Goal: Transaction & Acquisition: Purchase product/service

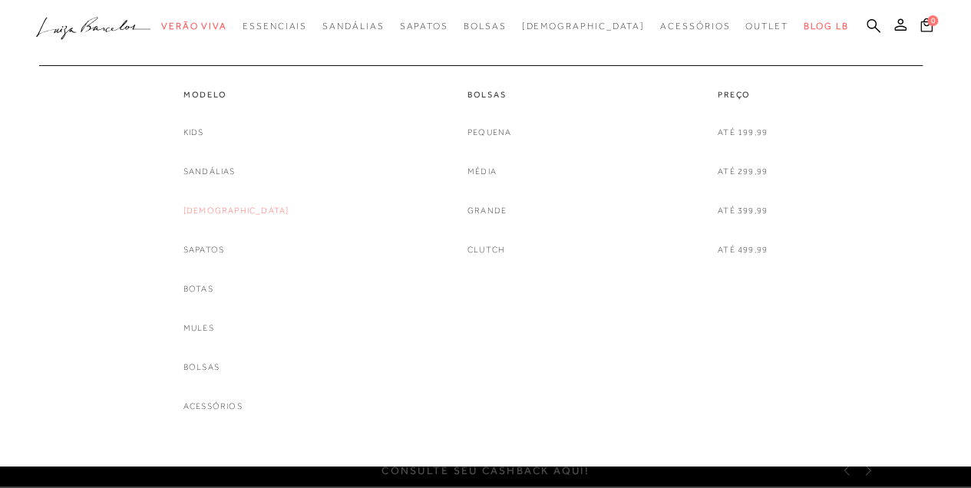
click at [232, 211] on link "[DEMOGRAPHIC_DATA]" at bounding box center [236, 211] width 106 height 16
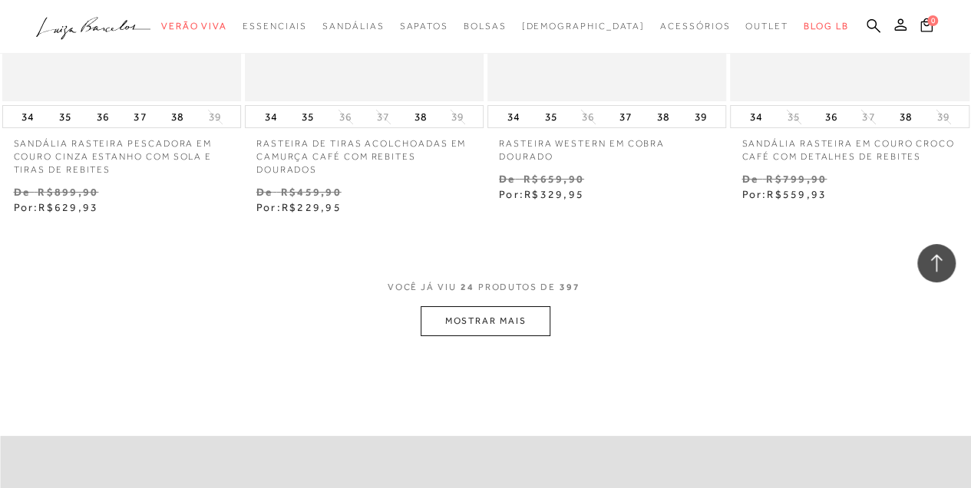
scroll to position [2814, 0]
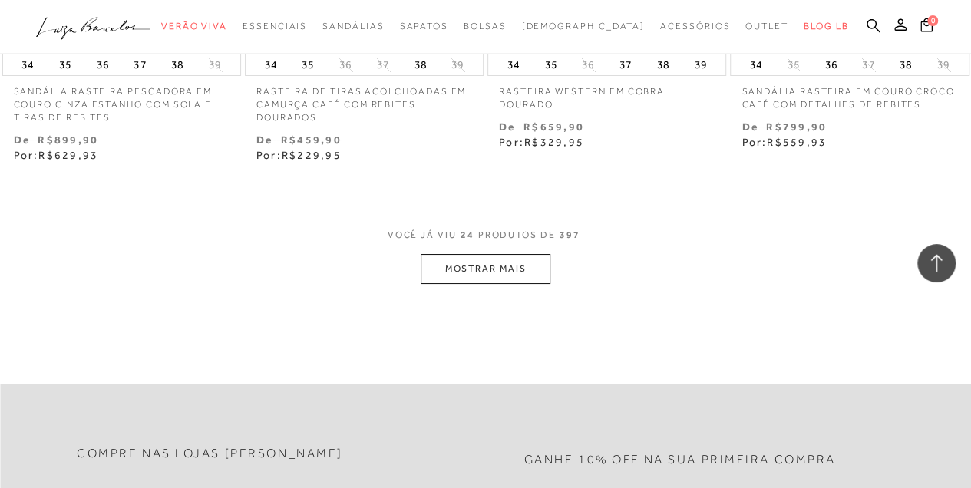
click at [510, 276] on button "MOSTRAR MAIS" at bounding box center [485, 269] width 129 height 30
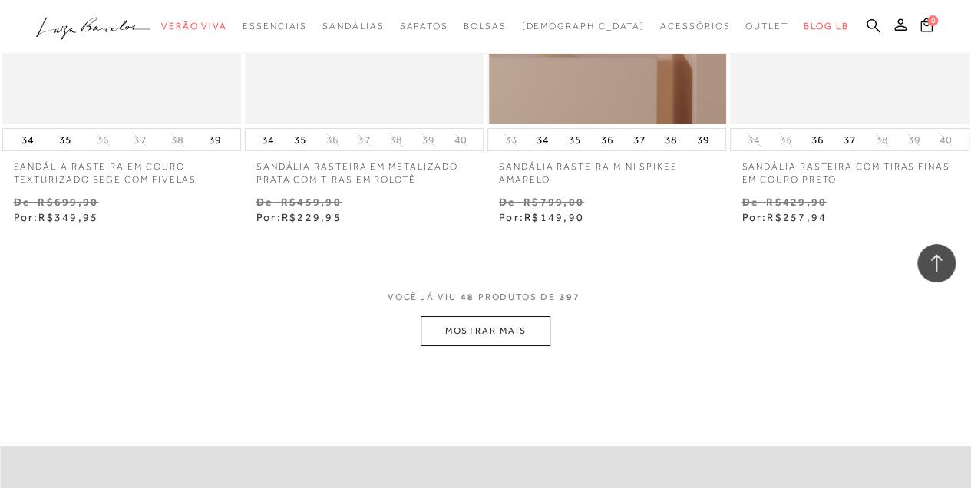
scroll to position [5731, 0]
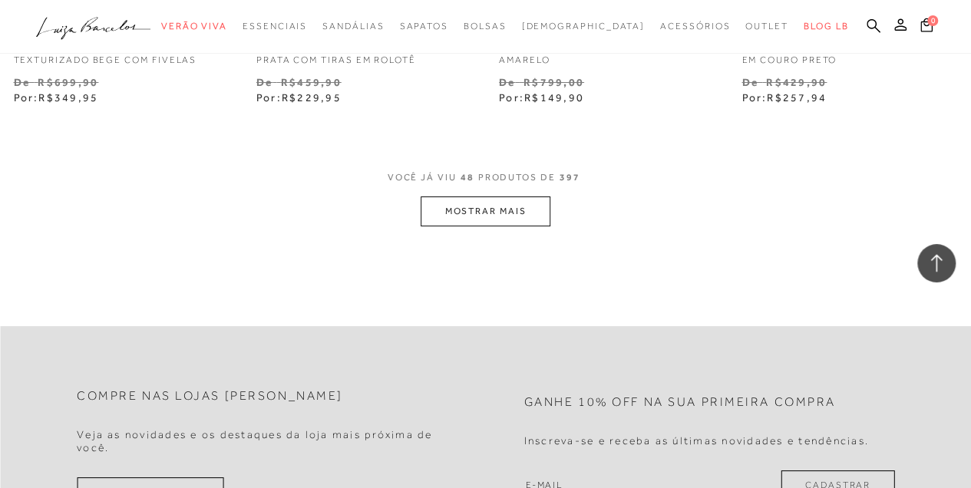
click at [508, 198] on button "MOSTRAR MAIS" at bounding box center [485, 212] width 129 height 30
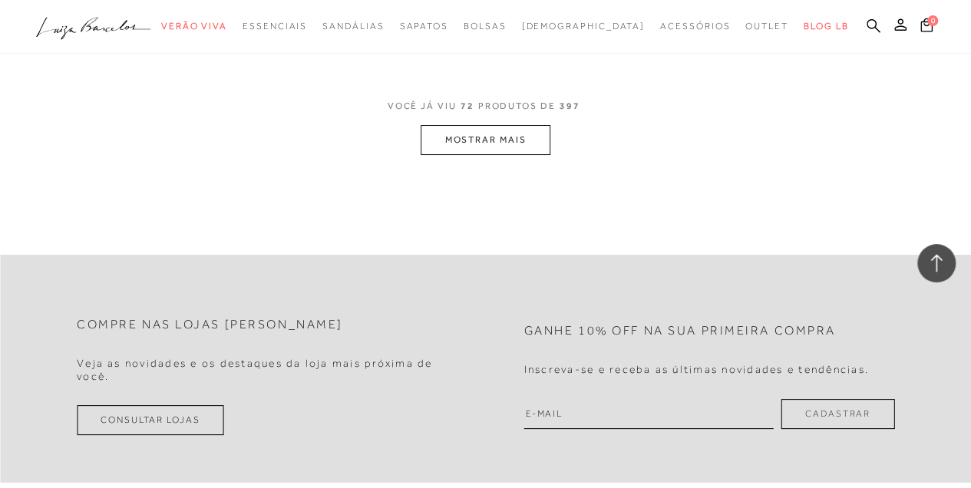
scroll to position [8751, 0]
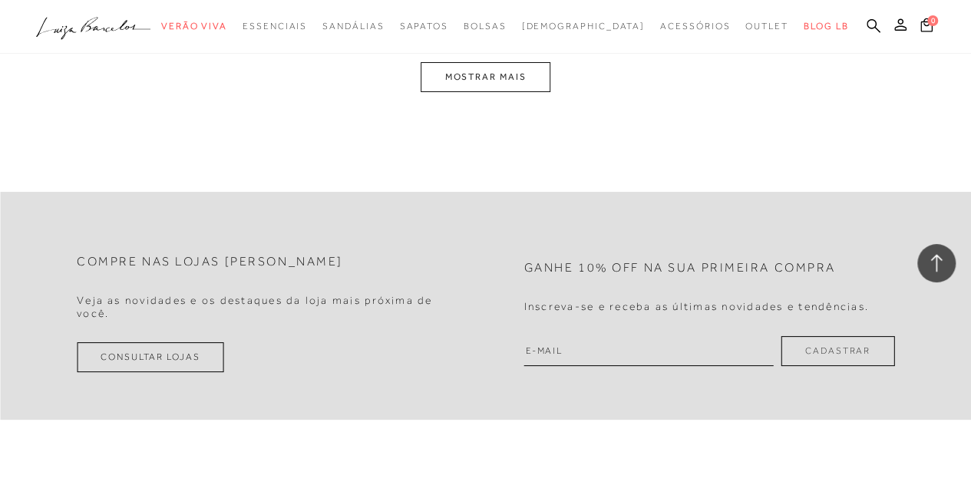
click at [504, 74] on button "MOSTRAR MAIS" at bounding box center [485, 77] width 129 height 30
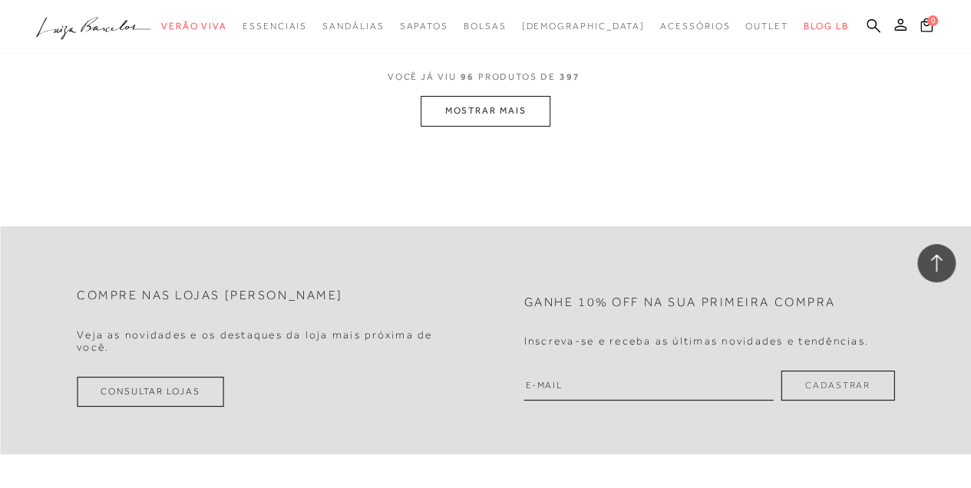
scroll to position [11469, 0]
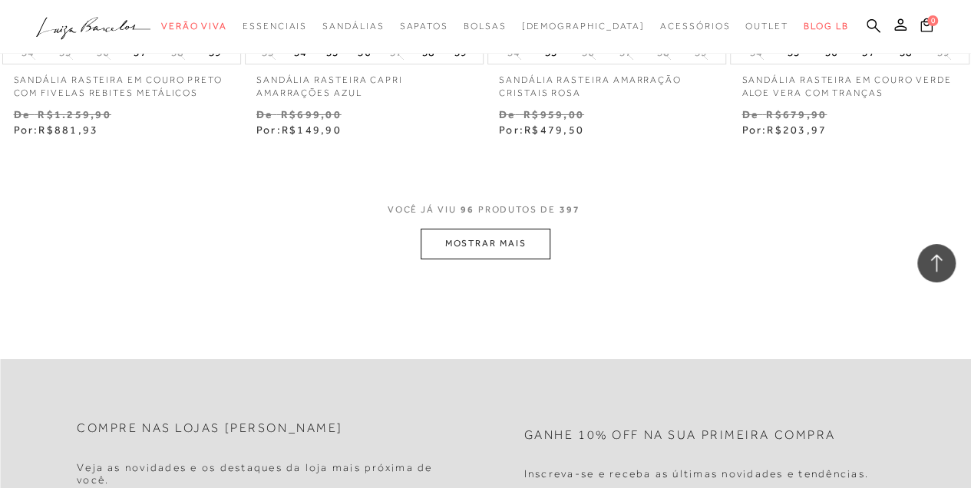
click at [487, 229] on button "MOSTRAR MAIS" at bounding box center [485, 244] width 129 height 30
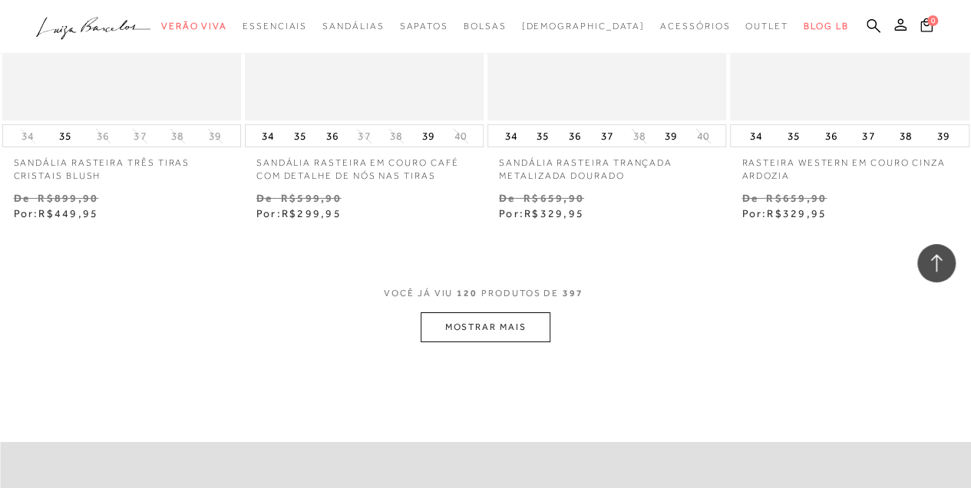
scroll to position [14488, 0]
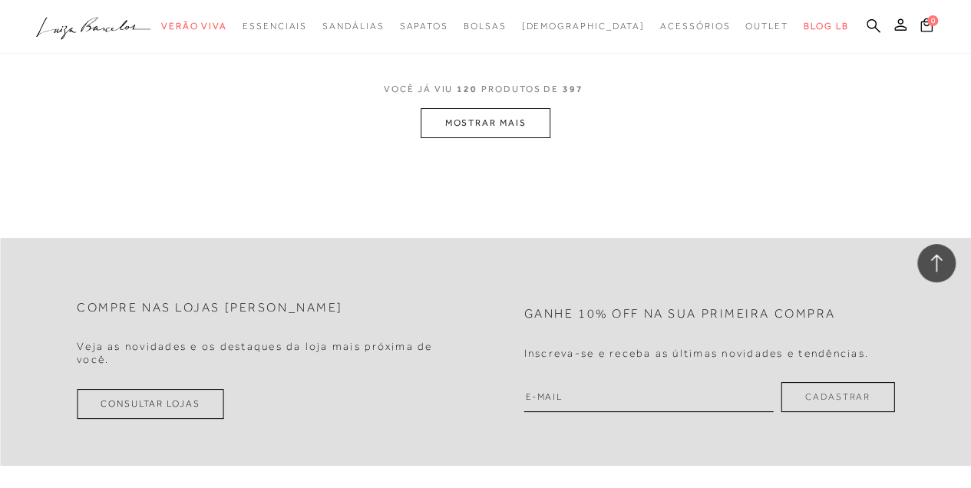
click at [500, 108] on button "MOSTRAR MAIS" at bounding box center [485, 123] width 129 height 30
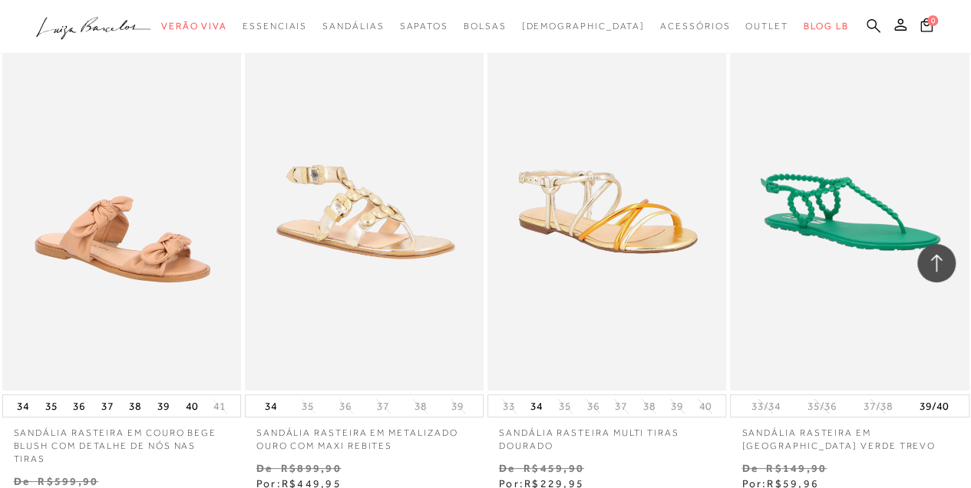
click at [870, 21] on icon at bounding box center [874, 25] width 14 height 15
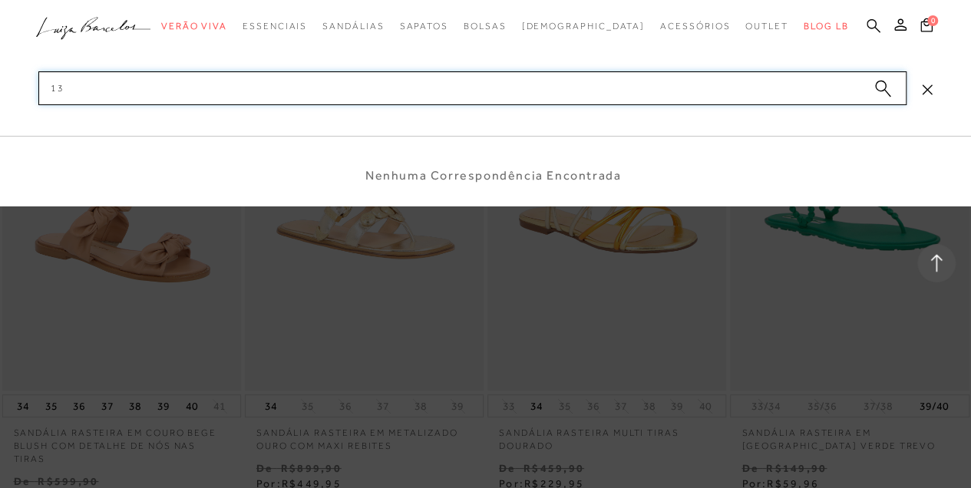
type input "1"
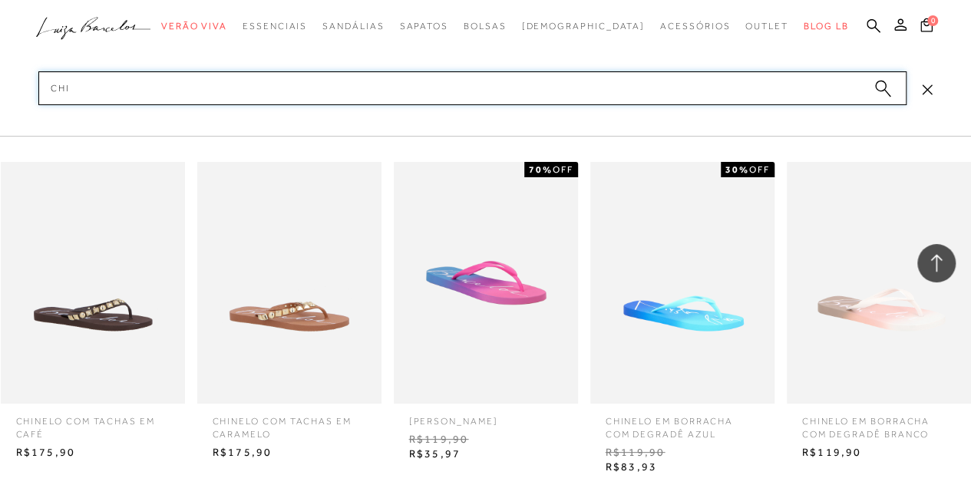
scroll to position [14693, 0]
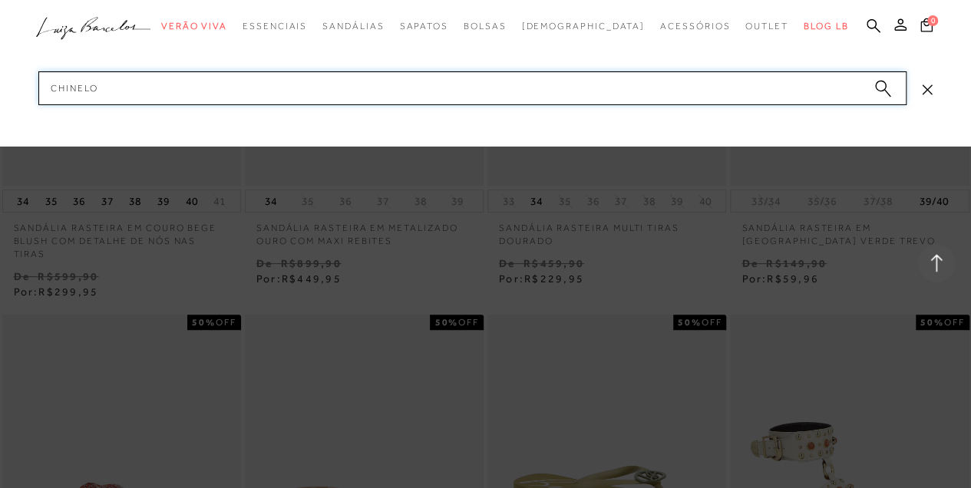
click at [138, 92] on input "chinelo" at bounding box center [472, 88] width 868 height 34
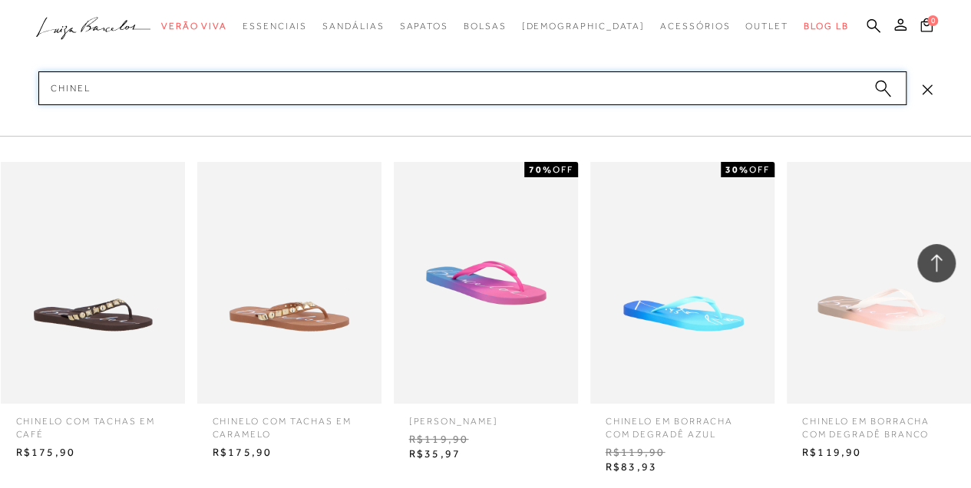
type input "chinel"
click at [266, 320] on img at bounding box center [289, 283] width 184 height 242
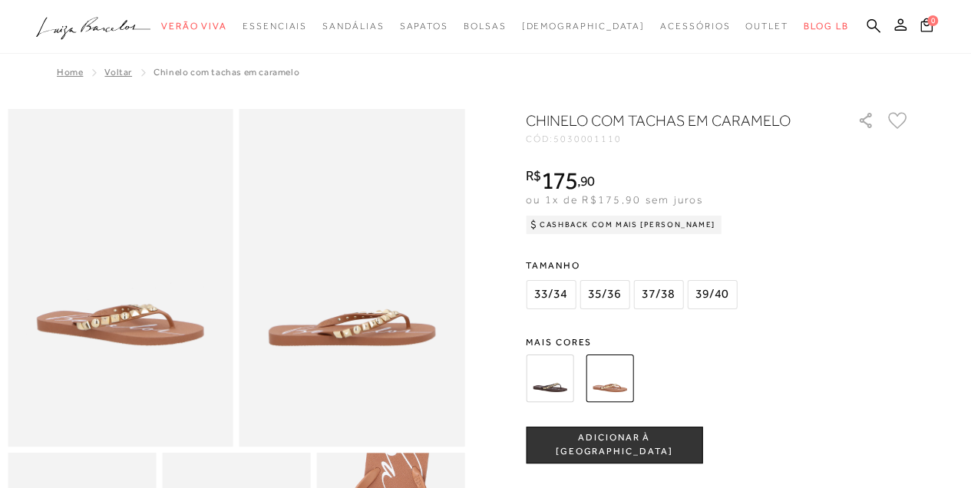
click at [557, 382] on img at bounding box center [550, 379] width 48 height 48
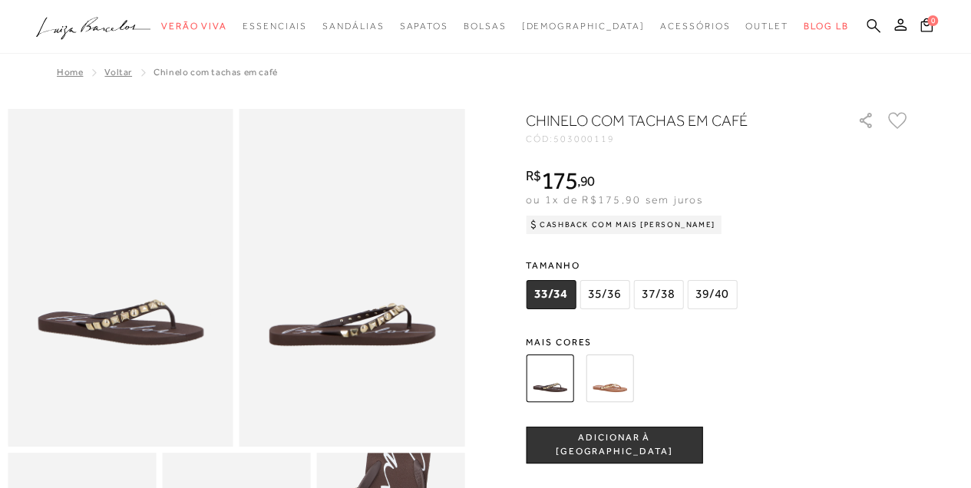
click at [867, 26] on icon at bounding box center [874, 25] width 14 height 14
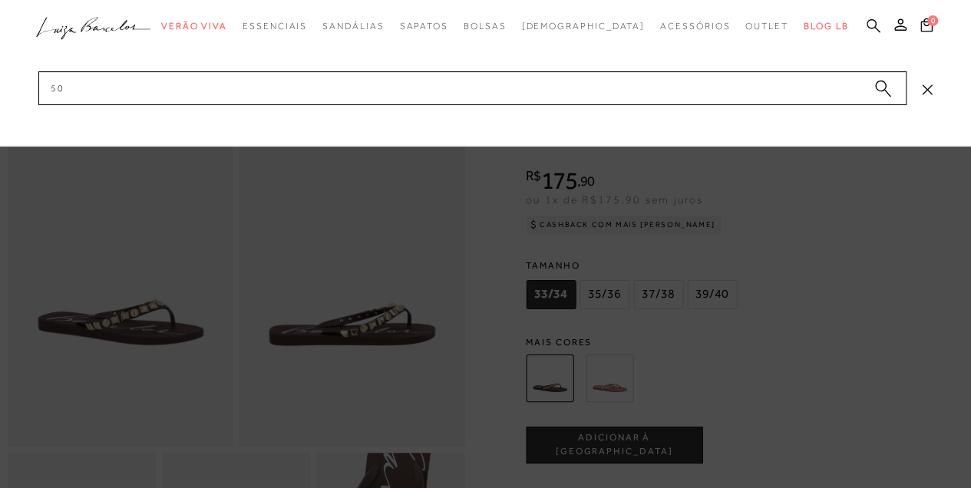
click at [867, 26] on icon at bounding box center [874, 25] width 14 height 14
type input "50000111"
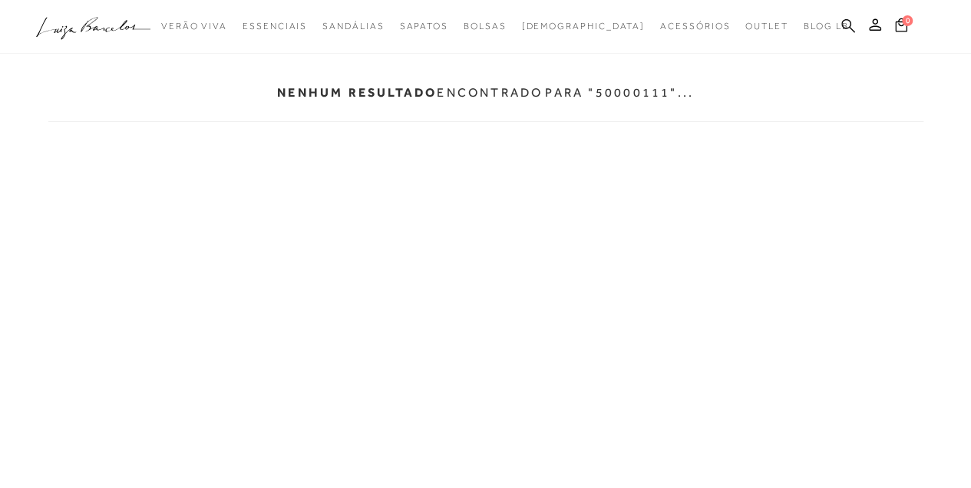
click at [845, 25] on icon at bounding box center [848, 25] width 14 height 15
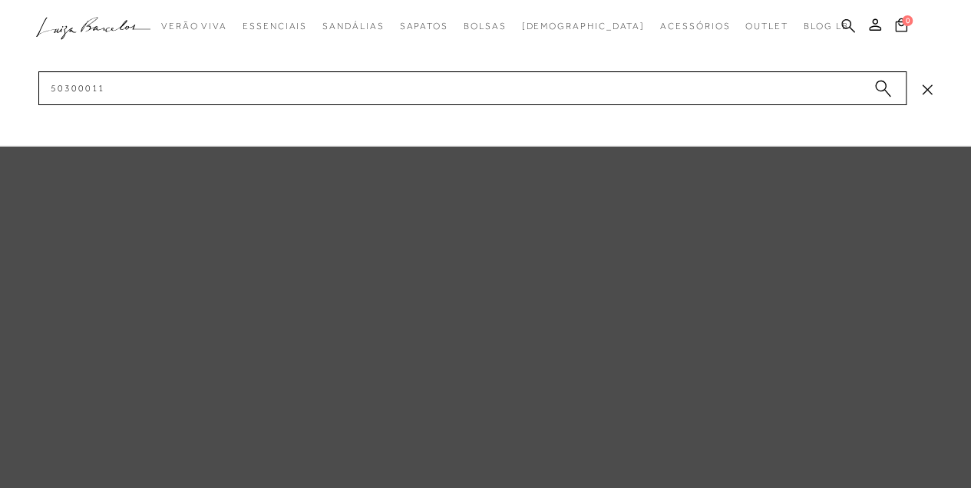
click at [846, 25] on icon at bounding box center [848, 25] width 14 height 15
drag, startPoint x: 220, startPoint y: 90, endPoint x: -2, endPoint y: 81, distance: 222.0
click at [0, 81] on html "pa2200003 está carregada. Página dos resultados da pesquisa fechada. categoryHe…" at bounding box center [485, 244] width 971 height 488
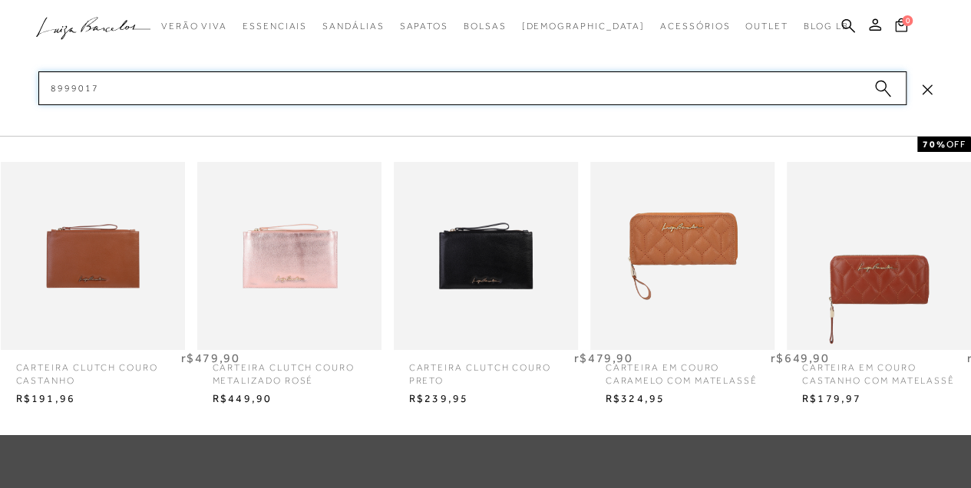
type input "89990170"
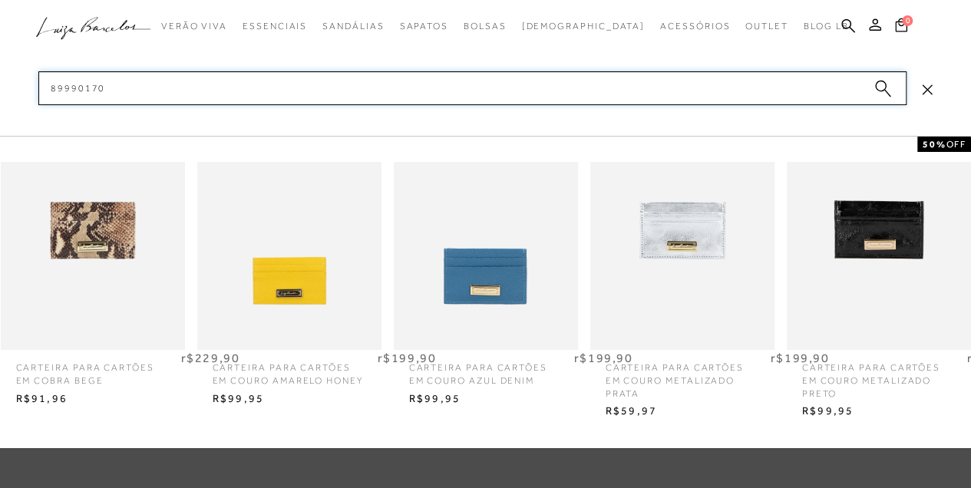
scroll to position [102, 0]
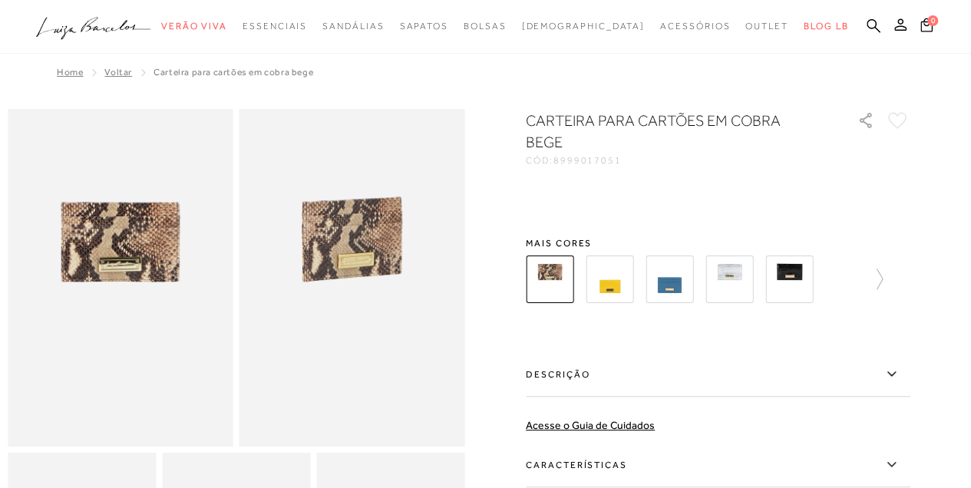
click at [674, 348] on div "CARTEIRA PARA CARTÕES EM COBRA BEGE CÓD: 8999017051 × É necessário selecionar u…" at bounding box center [718, 373] width 384 height 526
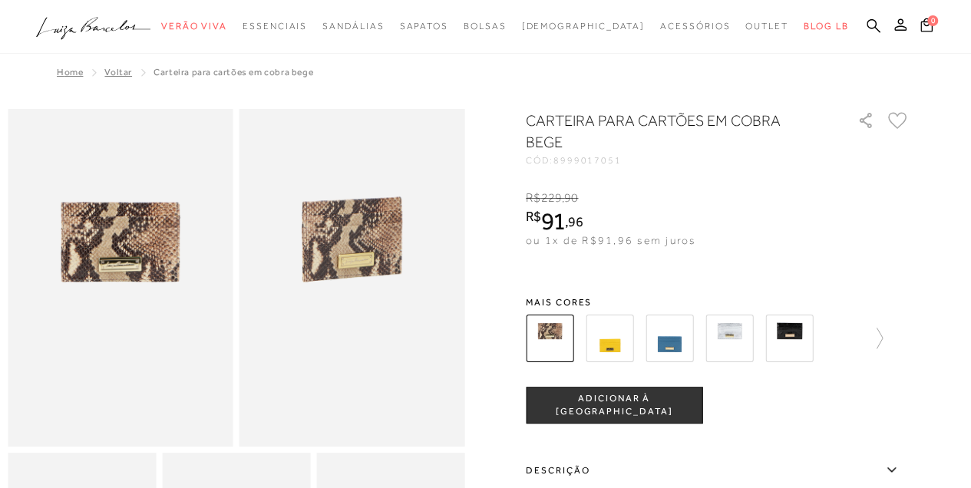
click at [728, 342] on img at bounding box center [729, 339] width 48 height 48
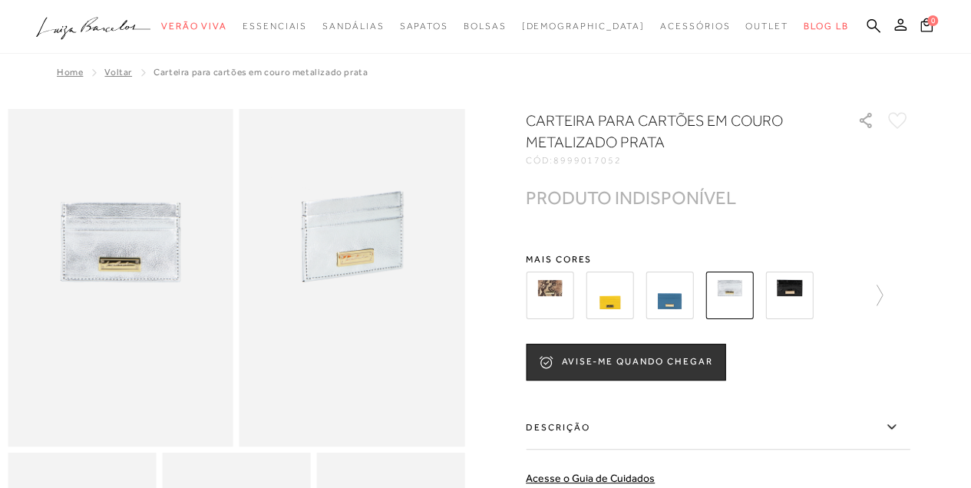
click at [785, 301] on img at bounding box center [789, 296] width 48 height 48
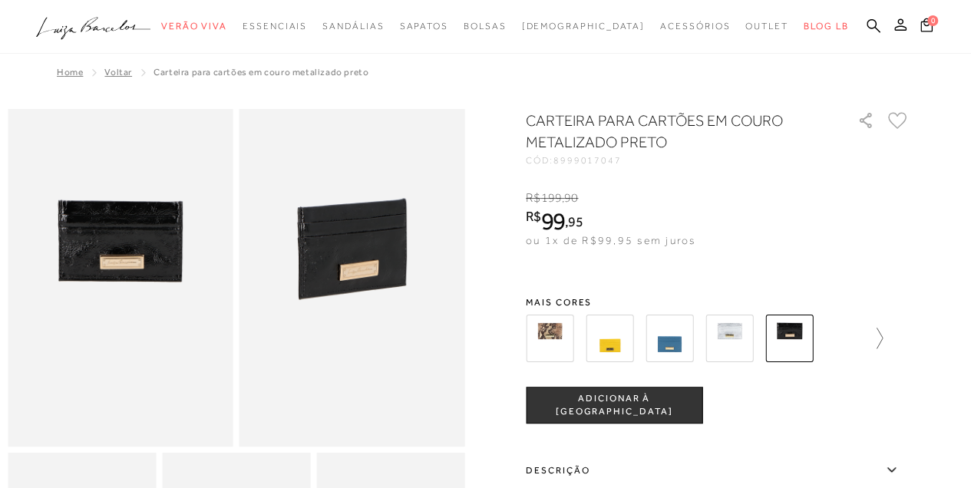
click at [878, 338] on icon at bounding box center [871, 338] width 21 height 21
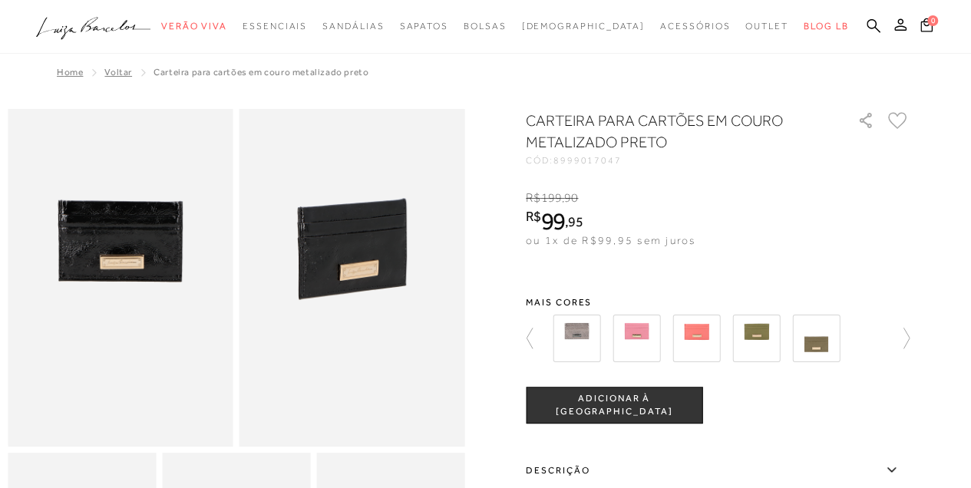
click at [582, 339] on img at bounding box center [577, 339] width 48 height 48
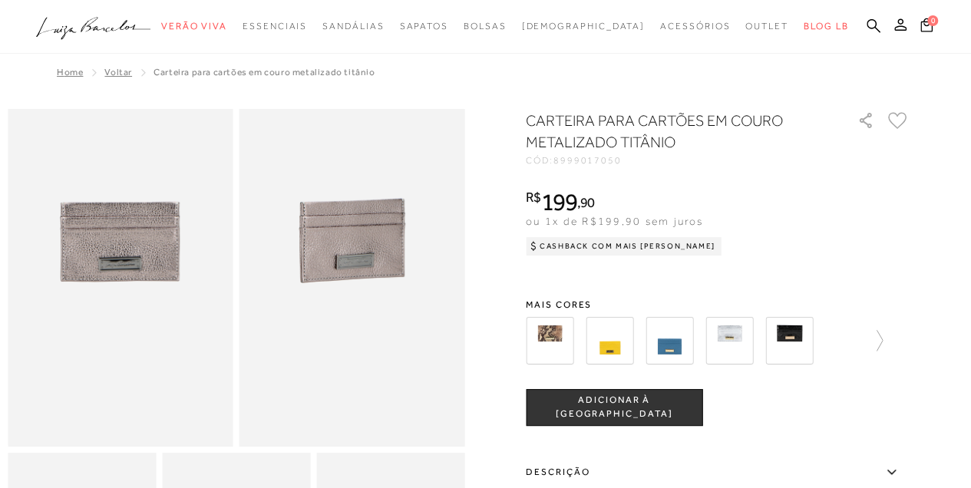
click at [731, 335] on img at bounding box center [729, 341] width 48 height 48
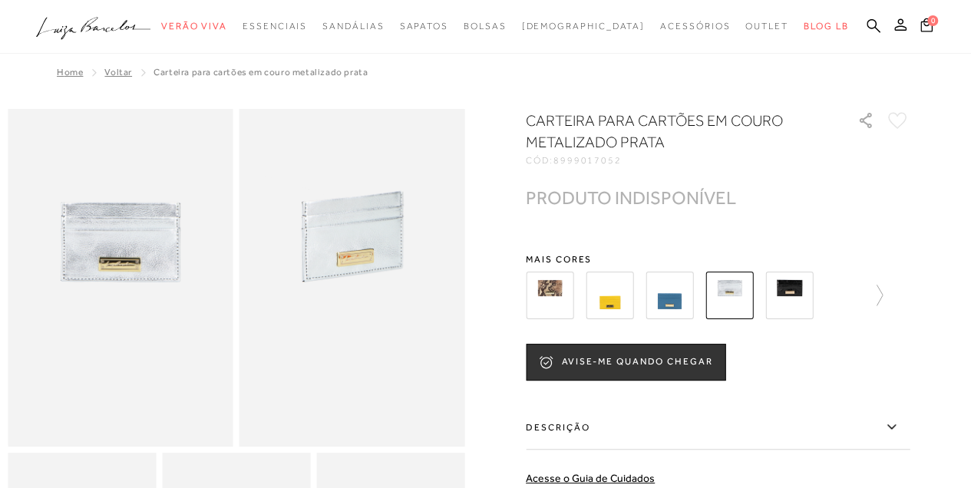
click at [788, 286] on img at bounding box center [789, 296] width 48 height 48
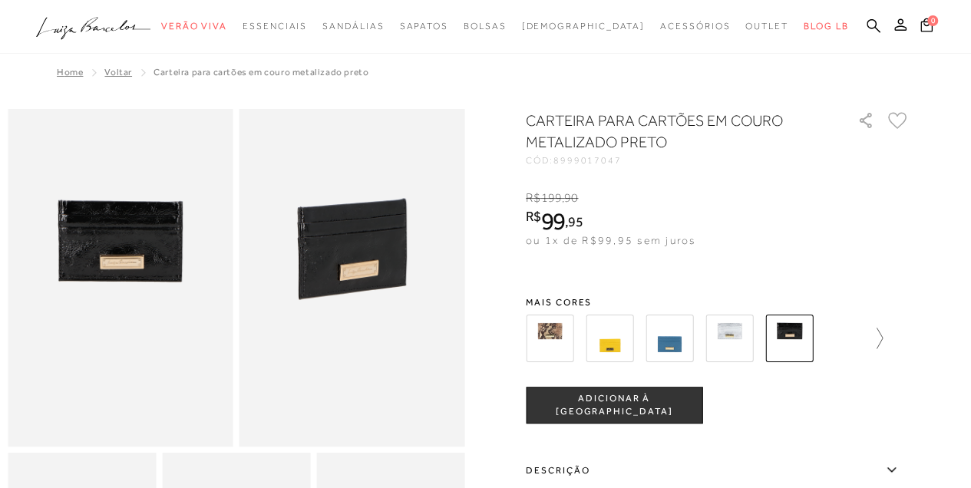
click at [878, 339] on icon at bounding box center [871, 338] width 21 height 21
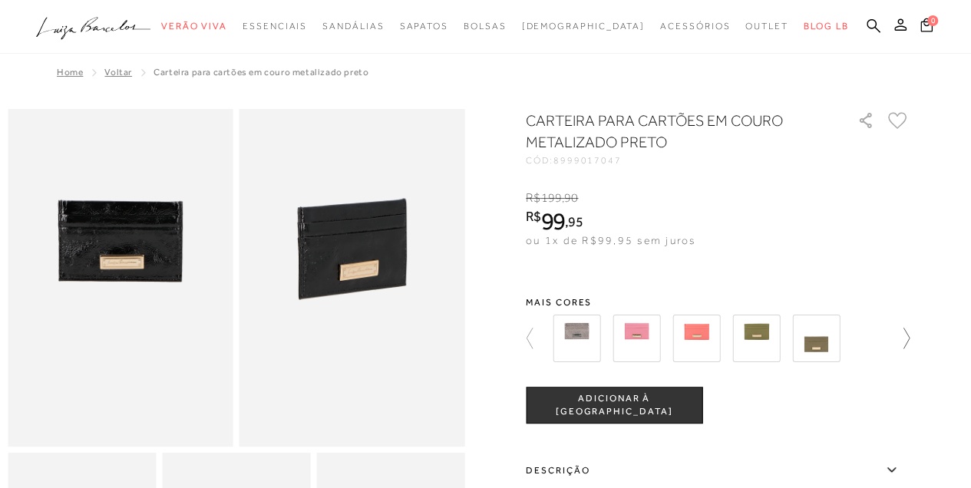
click at [905, 338] on icon at bounding box center [898, 338] width 21 height 21
click at [834, 330] on img at bounding box center [816, 339] width 48 height 48
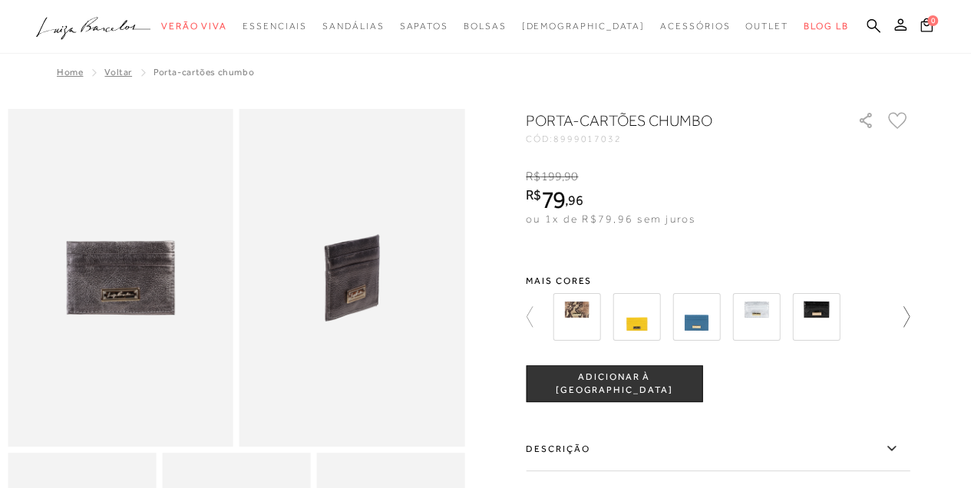
click at [907, 312] on icon at bounding box center [898, 316] width 21 height 21
click at [910, 322] on icon at bounding box center [906, 316] width 6 height 21
click at [910, 322] on div at bounding box center [718, 317] width 384 height 57
click at [870, 20] on icon at bounding box center [874, 25] width 14 height 14
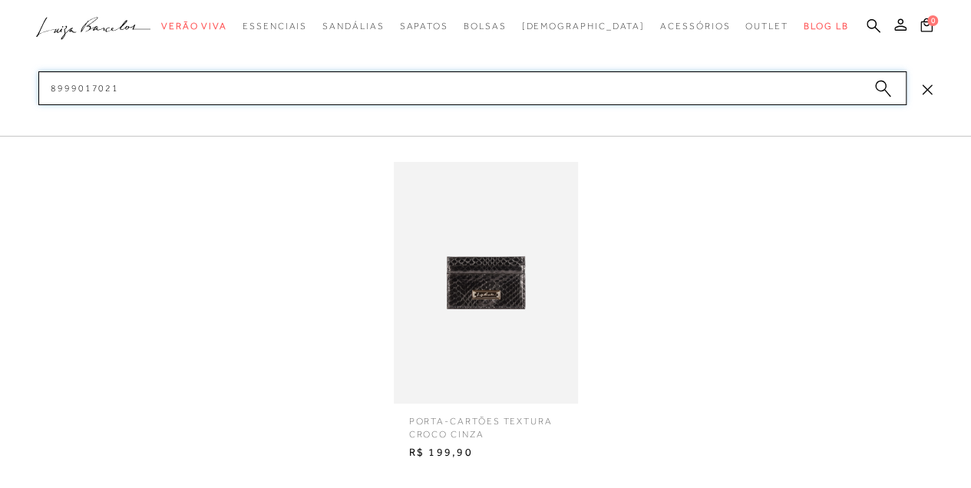
type input "8999017021"
click at [518, 280] on img at bounding box center [486, 283] width 184 height 242
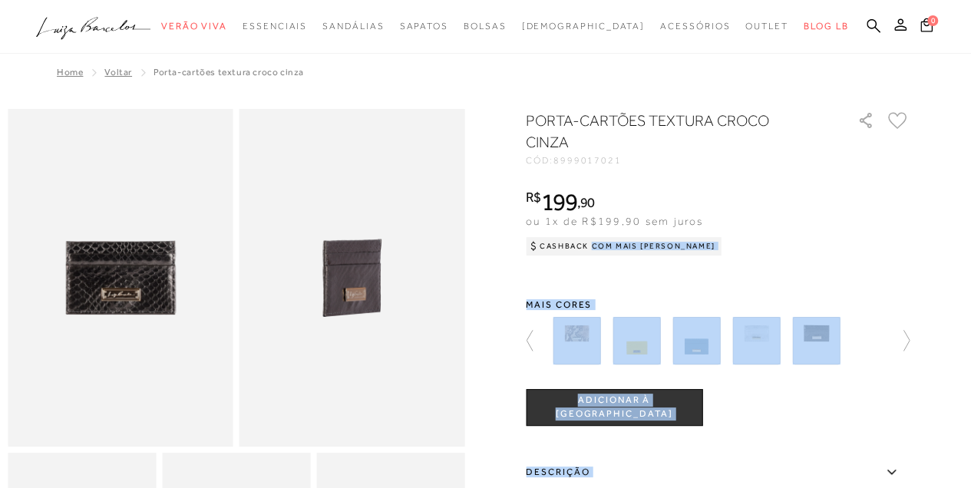
drag, startPoint x: 979, startPoint y: 138, endPoint x: 978, endPoint y: 41, distance: 97.5
click at [970, 45] on html "Página de detalhes do produto de PORTA-CARTÕES TEXTURA CROCO CINZA está carrega…" at bounding box center [485, 244] width 971 height 488
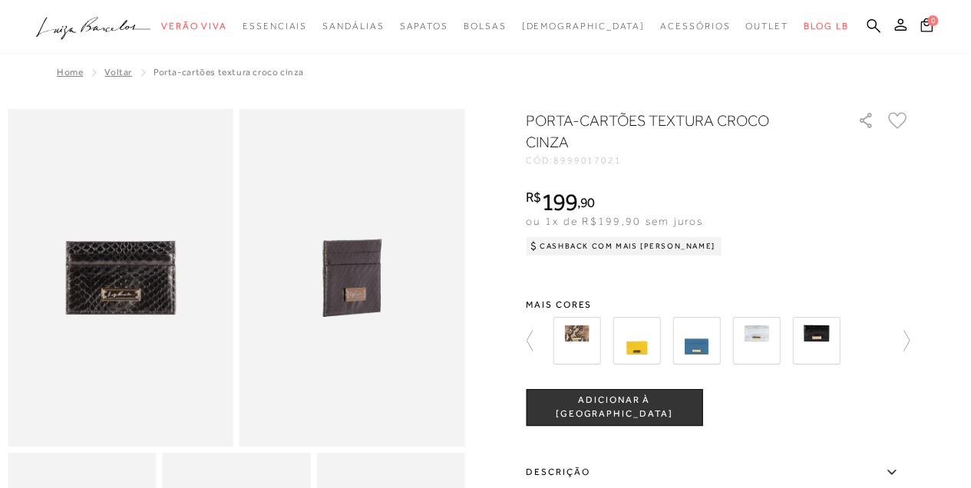
click at [635, 226] on span "ou 1x de R$199,90 sem juros" at bounding box center [614, 221] width 177 height 12
click at [645, 349] on img at bounding box center [637, 341] width 48 height 48
